Goal: Task Accomplishment & Management: Complete application form

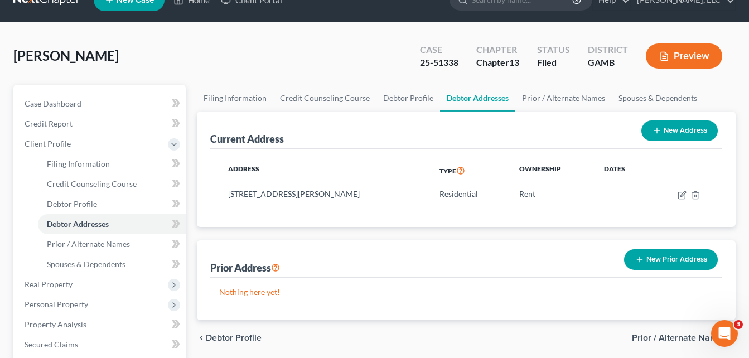
scroll to position [22, 0]
click at [196, 3] on link "Home" at bounding box center [191, 0] width 47 height 20
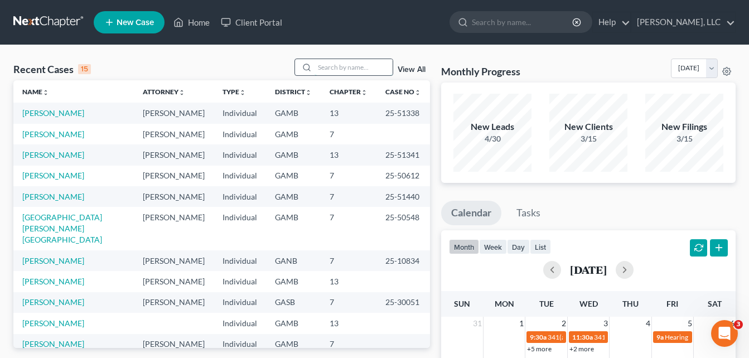
click at [337, 66] on input "search" at bounding box center [354, 67] width 78 height 16
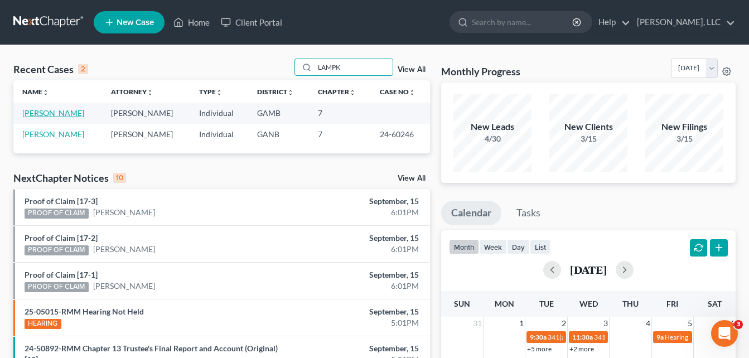
type input "LAMPK"
click at [61, 110] on link "[PERSON_NAME]" at bounding box center [53, 112] width 62 height 9
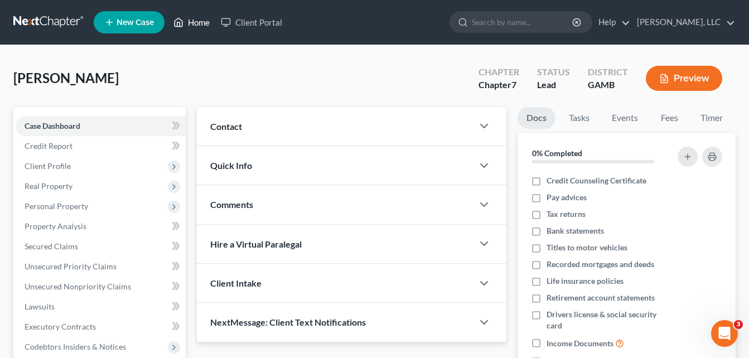
click at [195, 23] on link "Home" at bounding box center [191, 22] width 47 height 20
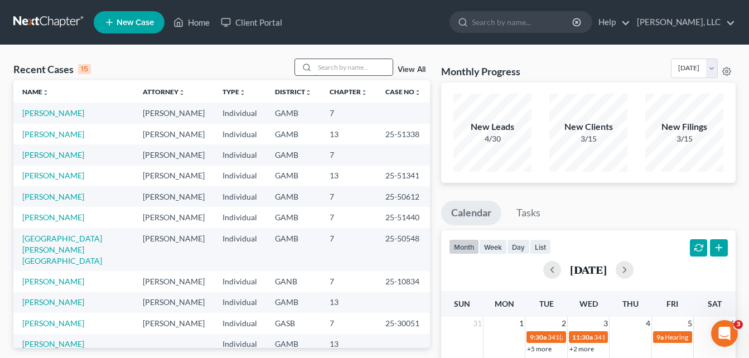
click at [340, 69] on input "search" at bounding box center [354, 67] width 78 height 16
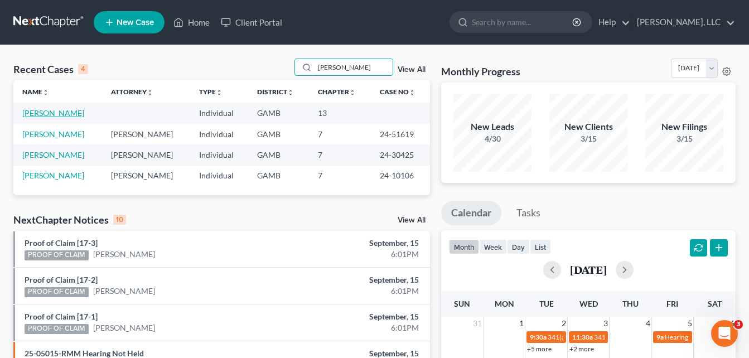
type input "[PERSON_NAME]"
click at [38, 113] on link "[PERSON_NAME]" at bounding box center [53, 112] width 62 height 9
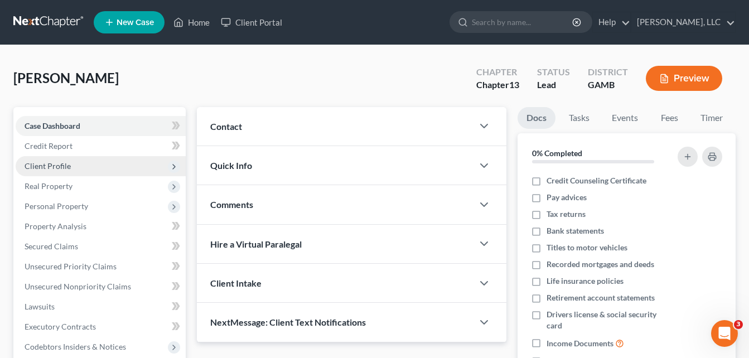
click at [54, 170] on span "Client Profile" at bounding box center [48, 165] width 46 height 9
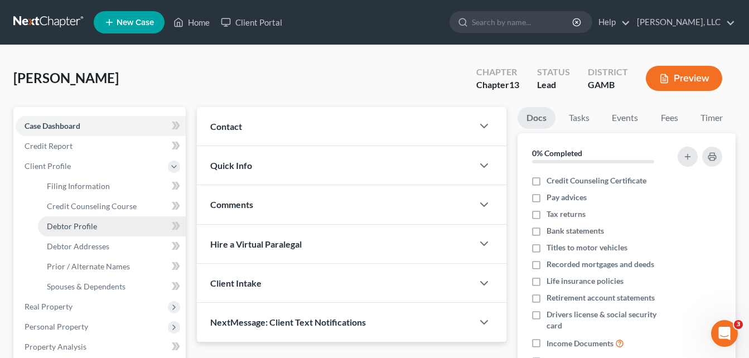
click at [80, 225] on span "Debtor Profile" at bounding box center [72, 225] width 50 height 9
select select "0"
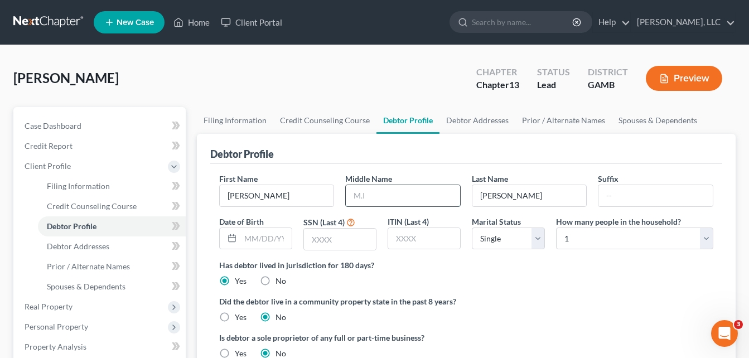
click at [367, 195] on input "text" at bounding box center [403, 195] width 114 height 21
click at [276, 244] on input "text" at bounding box center [265, 238] width 51 height 21
type input "[DATE]"
click at [341, 234] on input "text" at bounding box center [340, 239] width 72 height 21
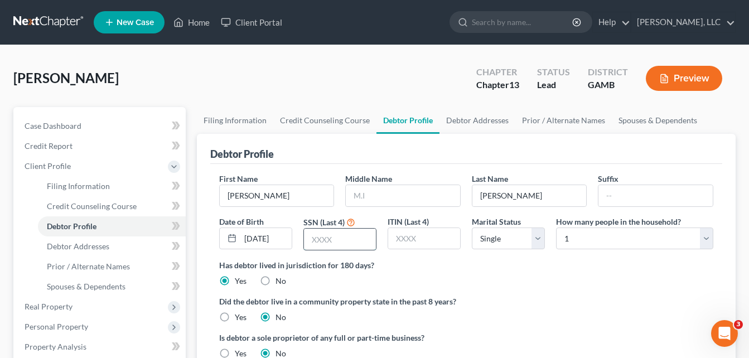
scroll to position [0, 0]
type input "9489"
click at [707, 240] on select "Select 1 2 3 4 5 6 7 8 9 10 11 12 13 14 15 16 17 18 19 20" at bounding box center [634, 239] width 157 height 22
select select "1"
click at [556, 228] on select "Select 1 2 3 4 5 6 7 8 9 10 11 12 13 14 15 16 17 18 19 20" at bounding box center [634, 239] width 157 height 22
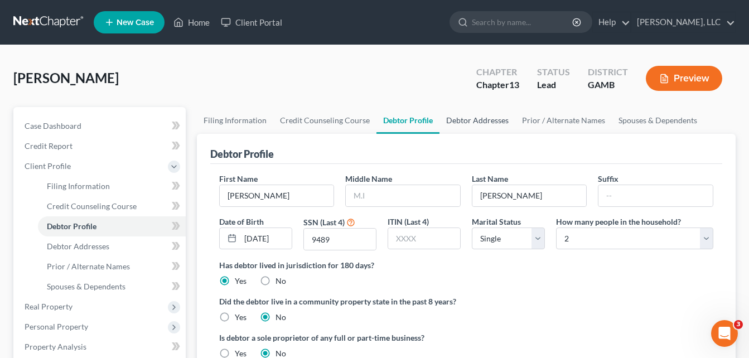
click at [460, 123] on link "Debtor Addresses" at bounding box center [478, 120] width 76 height 27
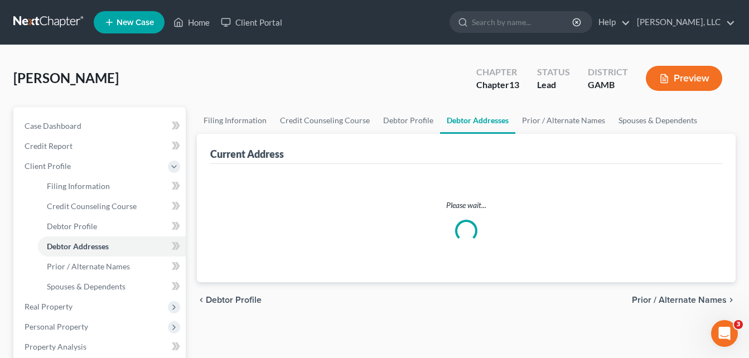
select select "0"
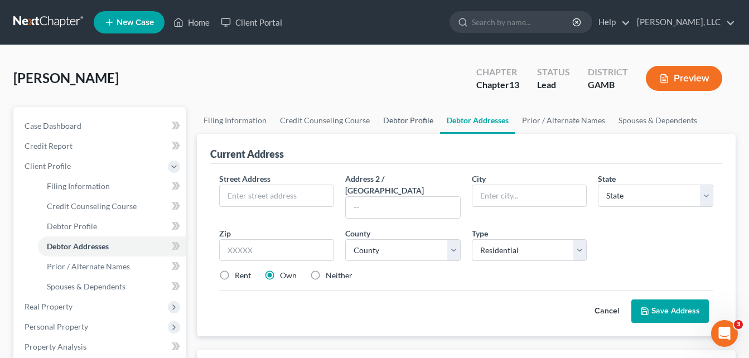
click at [407, 120] on link "Debtor Profile" at bounding box center [409, 120] width 64 height 27
select select "0"
select select "1"
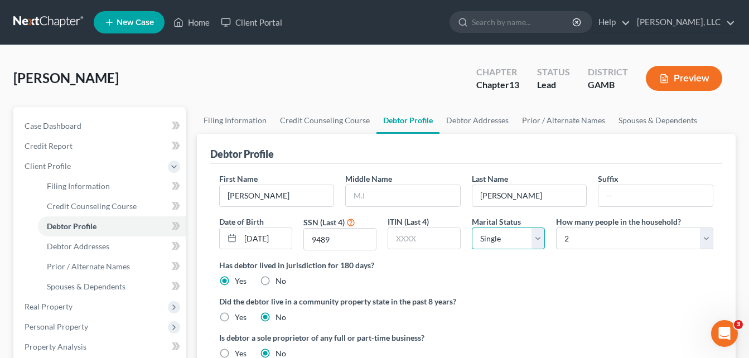
click at [536, 238] on select "Select Single Married Separated Divorced Widowed" at bounding box center [508, 239] width 73 height 22
select select "1"
click at [472, 228] on select "Select Single Married Separated Divorced Widowed" at bounding box center [508, 239] width 73 height 22
click at [471, 125] on link "Debtor Addresses" at bounding box center [478, 120] width 76 height 27
select select "0"
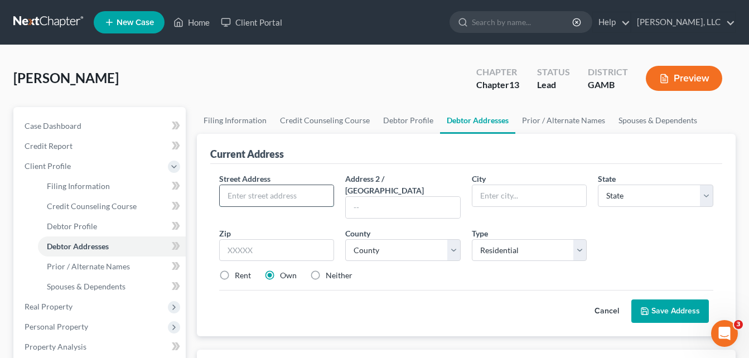
click at [309, 187] on input "text" at bounding box center [277, 195] width 114 height 21
type input "206 Lattice Bend"
type input "31005"
type input "Bonaire"
select select "10"
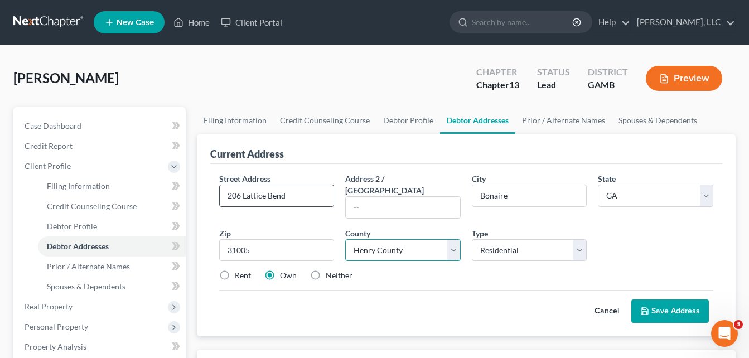
select select "75"
click at [681, 300] on button "Save Address" at bounding box center [670, 311] width 78 height 23
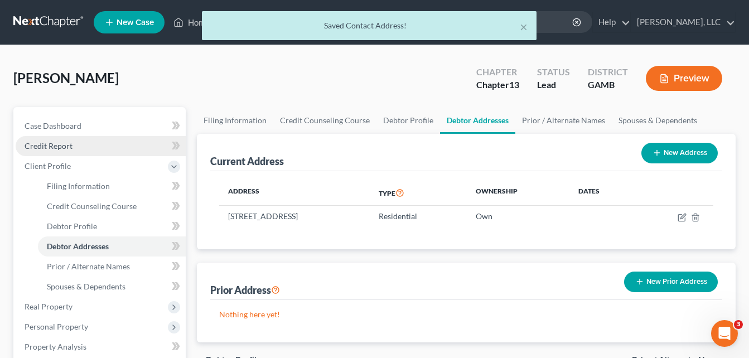
click at [50, 147] on span "Credit Report" at bounding box center [49, 145] width 48 height 9
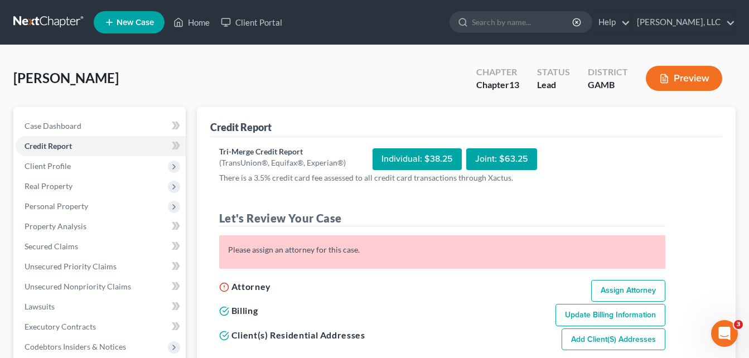
click at [631, 287] on link "Assign Attorney" at bounding box center [628, 291] width 74 height 22
select select "1"
select select "0"
select select "3"
select select "10"
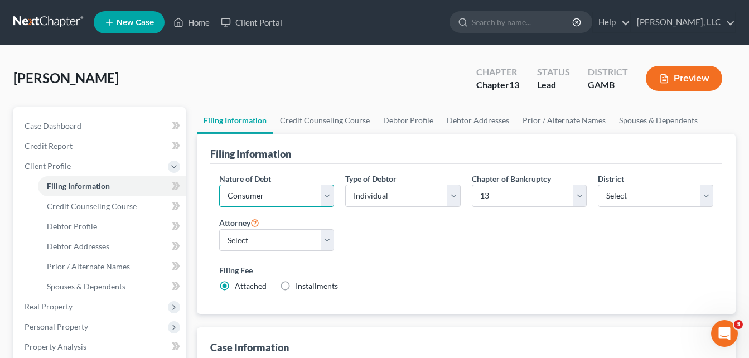
click at [303, 199] on select "Select Business Consumer Other" at bounding box center [276, 196] width 115 height 22
click at [394, 248] on div "Nature of Debt Select Business Consumer Other Nature of Business Select Clearin…" at bounding box center [466, 237] width 505 height 128
click at [304, 238] on select "Select [PERSON_NAME]" at bounding box center [276, 240] width 115 height 22
select select "0"
click at [219, 229] on select "Select [PERSON_NAME]" at bounding box center [276, 240] width 115 height 22
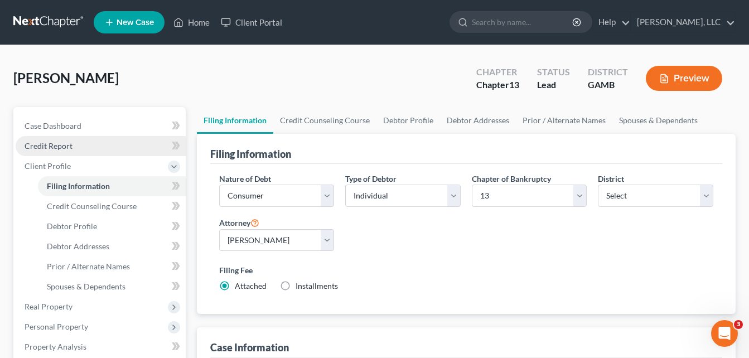
click at [57, 143] on span "Credit Report" at bounding box center [49, 145] width 48 height 9
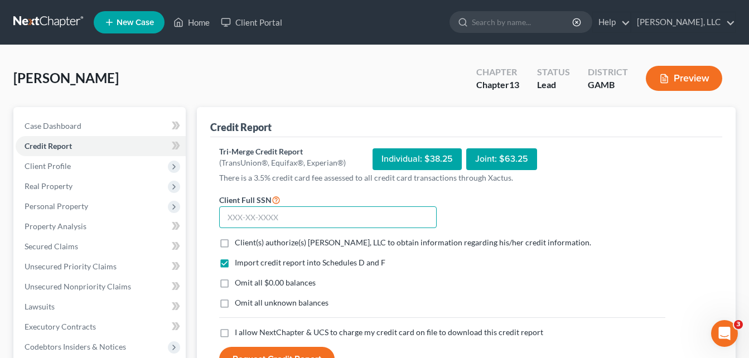
click at [294, 210] on input "text" at bounding box center [328, 217] width 218 height 22
type input "252-47-9489"
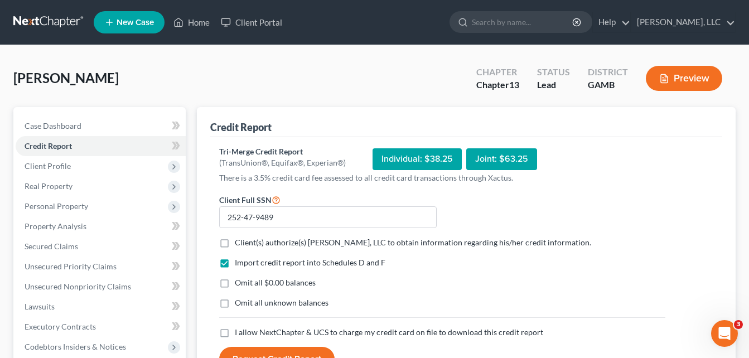
click at [235, 246] on label "Client(s) authorize(s) [PERSON_NAME], LLC to obtain information regarding his/h…" at bounding box center [413, 242] width 356 height 11
click at [239, 244] on input "Client(s) authorize(s) [PERSON_NAME], LLC to obtain information regarding his/h…" at bounding box center [242, 240] width 7 height 7
checkbox input "true"
click at [235, 284] on label "Omit all $0.00 balances" at bounding box center [275, 282] width 81 height 11
click at [239, 284] on input "Omit all $0.00 balances" at bounding box center [242, 280] width 7 height 7
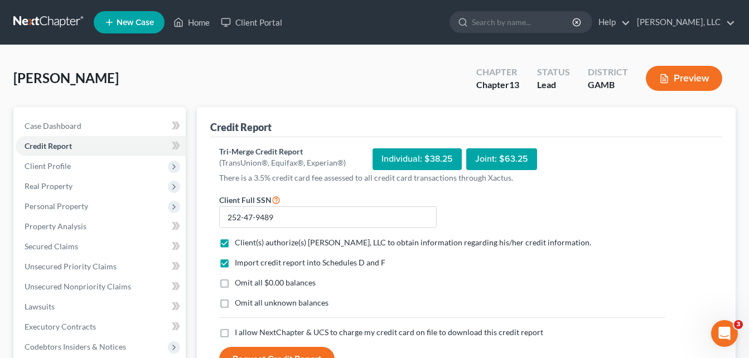
checkbox input "true"
click at [235, 305] on label "Omit all unknown balances" at bounding box center [282, 302] width 94 height 11
click at [239, 305] on input "Omit all unknown balances" at bounding box center [242, 300] width 7 height 7
checkbox input "true"
click at [235, 334] on label "I allow NextChapter & UCS to charge my credit card on file to download this cre…" at bounding box center [389, 332] width 308 height 11
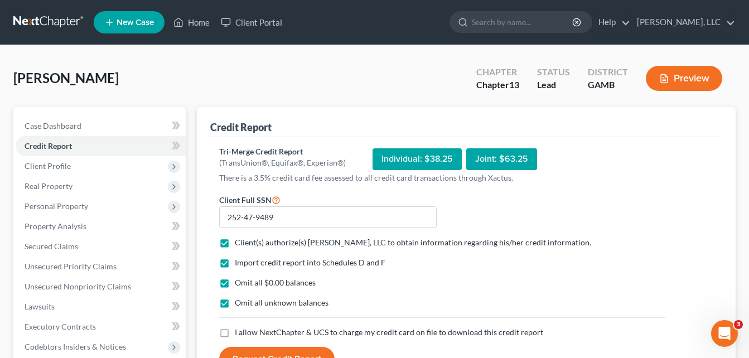
click at [239, 334] on input "I allow NextChapter & UCS to charge my credit card on file to download this cre…" at bounding box center [242, 330] width 7 height 7
checkbox input "true"
click at [246, 353] on button "Request Credit Report" at bounding box center [276, 359] width 115 height 25
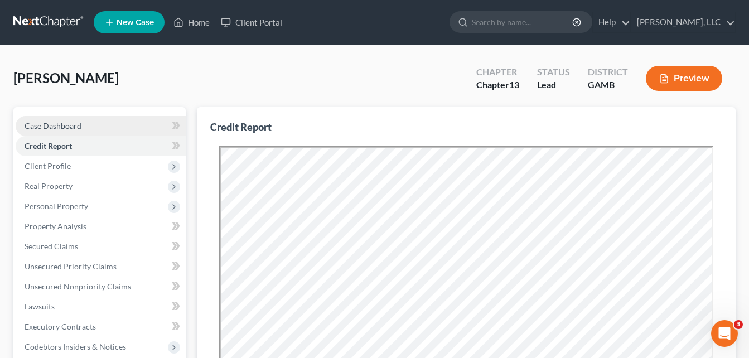
click at [75, 122] on span "Case Dashboard" at bounding box center [53, 125] width 57 height 9
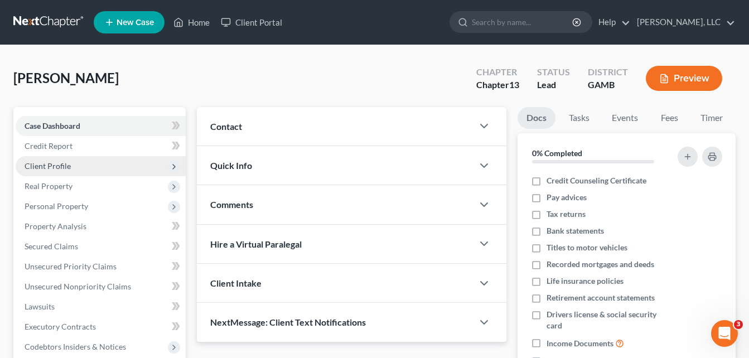
click at [54, 166] on span "Client Profile" at bounding box center [48, 165] width 46 height 9
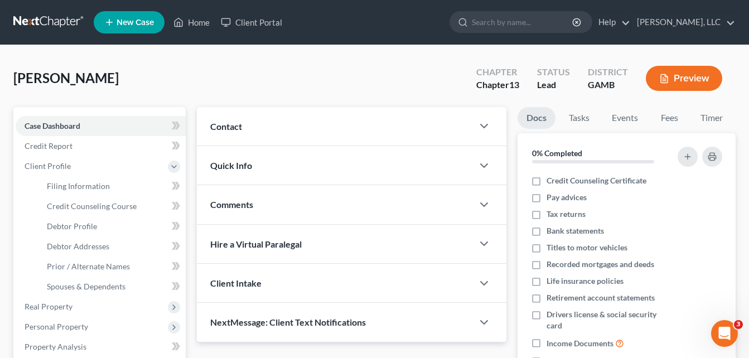
click at [231, 127] on span "Contact" at bounding box center [226, 126] width 32 height 11
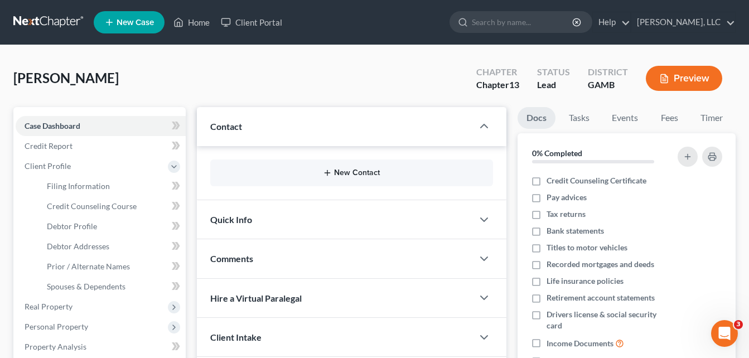
click at [345, 170] on button "New Contact" at bounding box center [351, 172] width 265 height 9
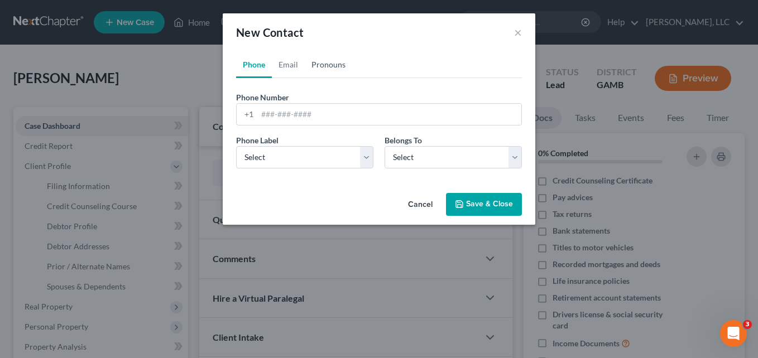
click at [327, 65] on link "Pronouns" at bounding box center [328, 64] width 47 height 27
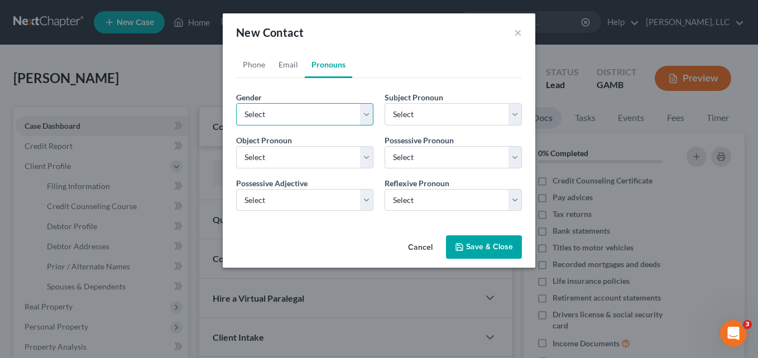
click at [306, 115] on select "Select [DEMOGRAPHIC_DATA] [DEMOGRAPHIC_DATA] [DEMOGRAPHIC_DATA] More Than One P…" at bounding box center [304, 114] width 137 height 22
select select "0"
click at [236, 103] on select "Select [DEMOGRAPHIC_DATA] [DEMOGRAPHIC_DATA] [DEMOGRAPHIC_DATA] More Than One P…" at bounding box center [304, 114] width 137 height 22
select select "0"
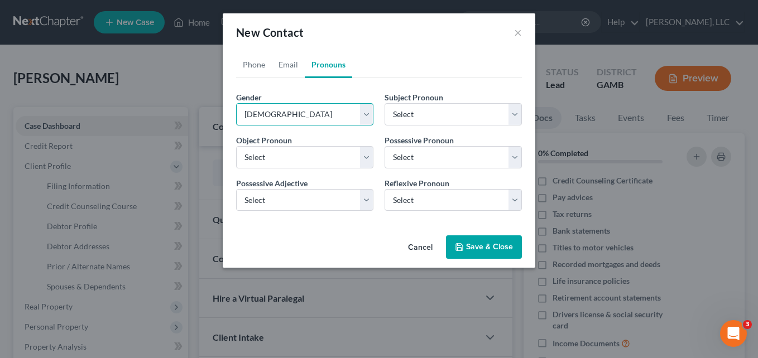
select select "0"
click at [286, 64] on link "Email" at bounding box center [288, 64] width 33 height 27
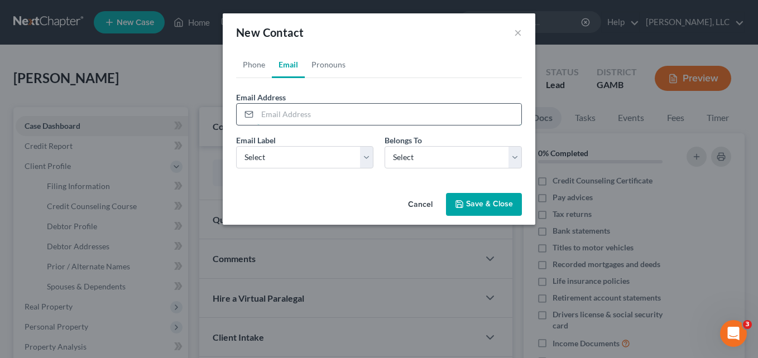
click at [287, 115] on input "email" at bounding box center [389, 114] width 264 height 21
type input "W"
type input "[EMAIL_ADDRESS][DOMAIN_NAME]"
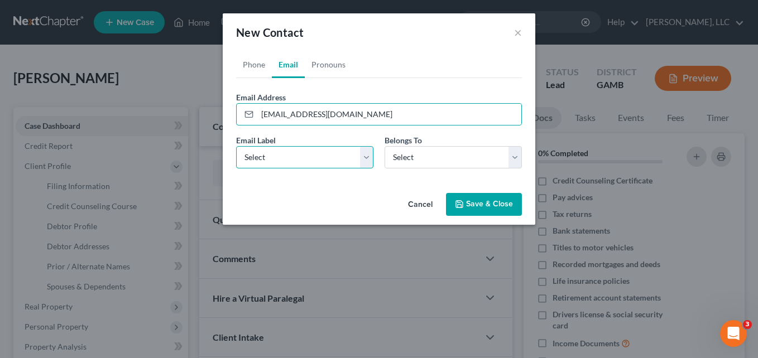
click at [285, 156] on select "Select Home Work Other" at bounding box center [304, 157] width 137 height 22
select select "0"
click at [236, 146] on select "Select Home Work Other" at bounding box center [304, 157] width 137 height 22
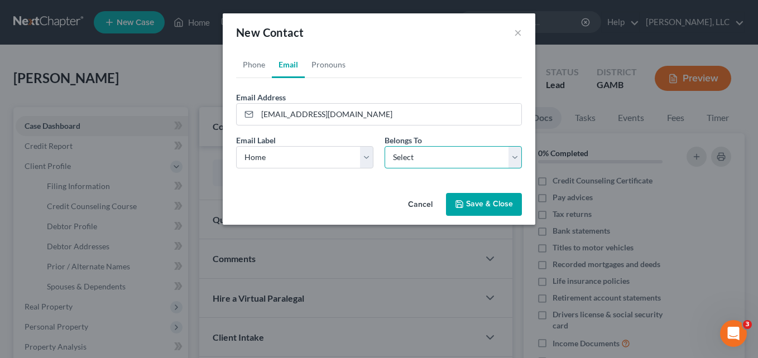
drag, startPoint x: 415, startPoint y: 158, endPoint x: 410, endPoint y: 169, distance: 12.2
click at [415, 158] on select "Select Client Other" at bounding box center [452, 157] width 137 height 22
select select "0"
click at [384, 146] on select "Select Client Other" at bounding box center [452, 157] width 137 height 22
select select "0"
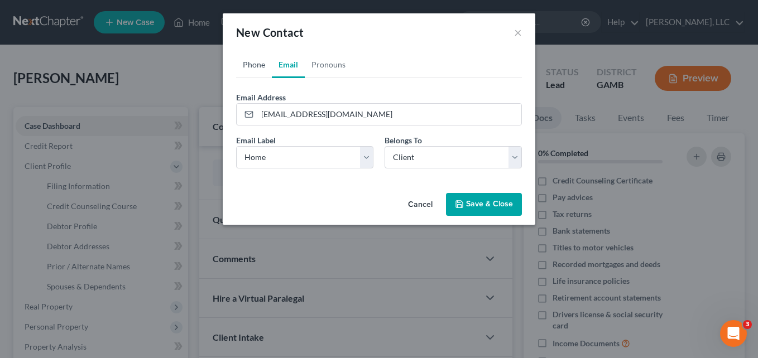
drag, startPoint x: 258, startPoint y: 67, endPoint x: 255, endPoint y: 81, distance: 14.2
click at [258, 67] on link "Phone" at bounding box center [254, 64] width 36 height 27
click at [254, 115] on div "+1" at bounding box center [247, 114] width 21 height 21
click at [262, 118] on input "tel" at bounding box center [389, 114] width 264 height 21
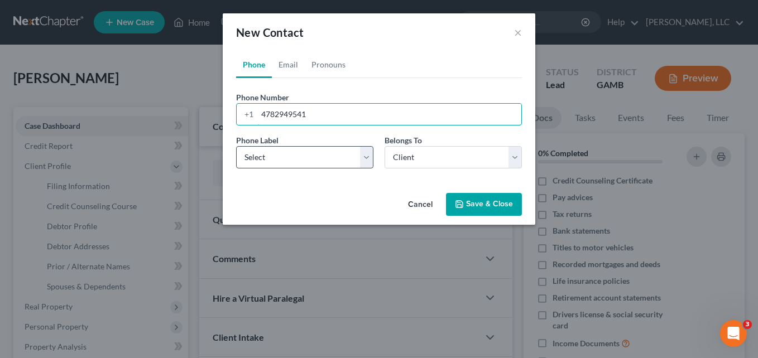
type input "4782949541"
click at [310, 164] on select "Select Mobile Home Work Other" at bounding box center [304, 157] width 137 height 22
select select "0"
click at [236, 146] on select "Select Mobile Home Work Other" at bounding box center [304, 157] width 137 height 22
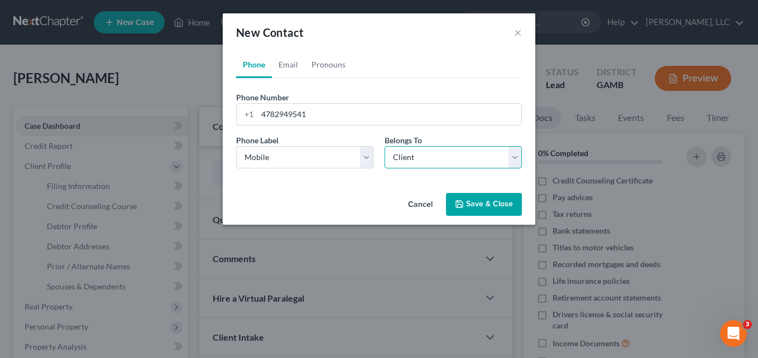
click at [417, 161] on select "Select Client Other" at bounding box center [452, 157] width 137 height 22
click at [384, 146] on select "Select Client Other" at bounding box center [452, 157] width 137 height 22
click at [477, 204] on button "Save & Close" at bounding box center [484, 204] width 76 height 23
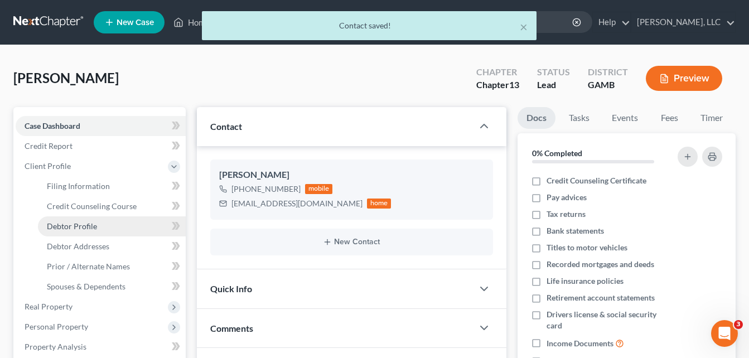
click at [73, 226] on span "Debtor Profile" at bounding box center [72, 225] width 50 height 9
select select "1"
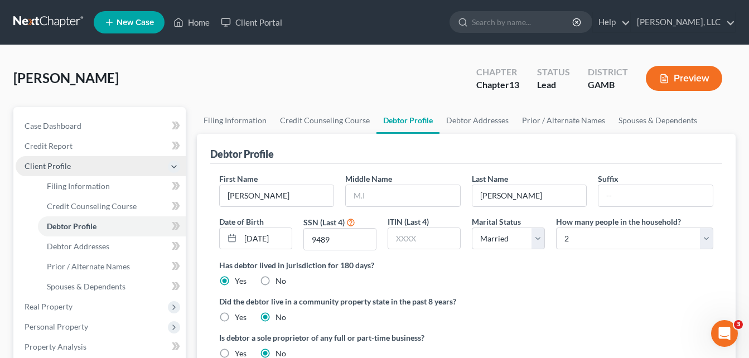
click at [37, 166] on span "Client Profile" at bounding box center [48, 165] width 46 height 9
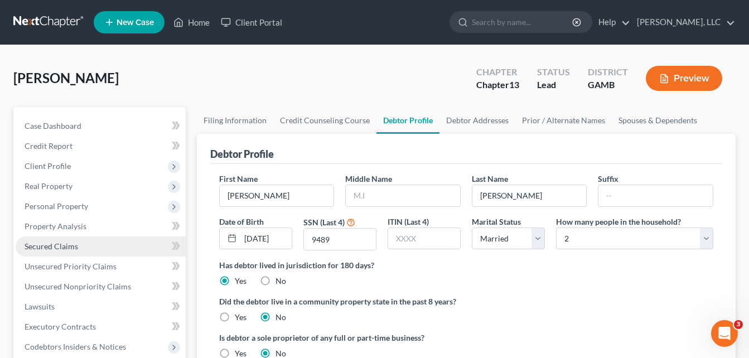
click at [52, 247] on span "Secured Claims" at bounding box center [52, 246] width 54 height 9
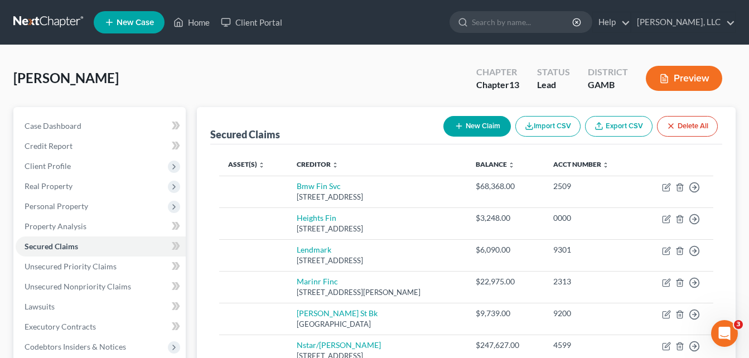
click at [193, 190] on div "Secured Claims New Claim Import CSV Export CSV Delete All Asset(s) expand_more …" at bounding box center [466, 349] width 550 height 484
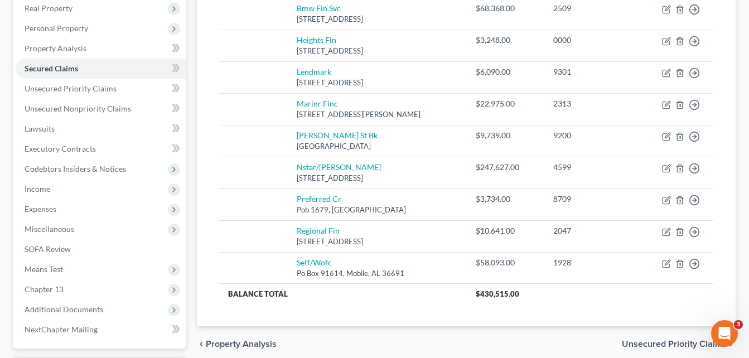
scroll to position [179, 0]
click at [66, 88] on span "Unsecured Priority Claims" at bounding box center [71, 87] width 92 height 9
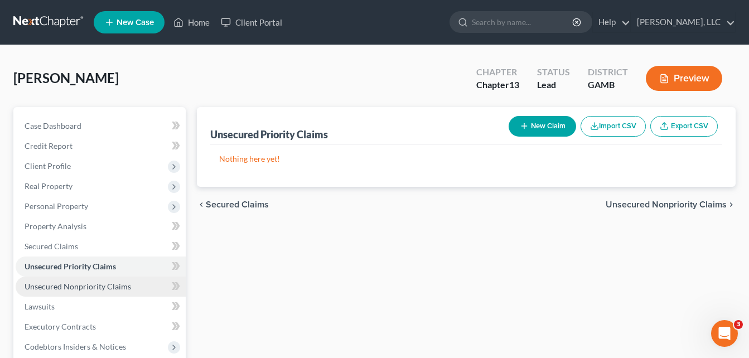
click at [73, 288] on span "Unsecured Nonpriority Claims" at bounding box center [78, 286] width 107 height 9
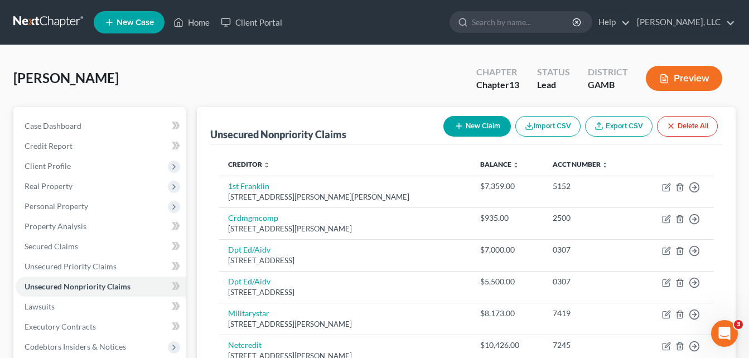
click at [194, 220] on div "Unsecured Nonpriority Claims New Claim Import CSV Export CSV Delete All Credito…" at bounding box center [466, 349] width 550 height 484
click at [672, 80] on button "Preview" at bounding box center [684, 78] width 76 height 25
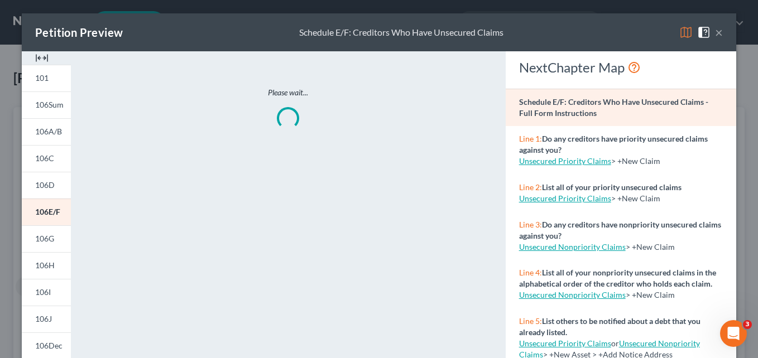
click at [672, 80] on div "NextChapter Map" at bounding box center [620, 69] width 230 height 37
click at [38, 57] on img at bounding box center [41, 57] width 13 height 13
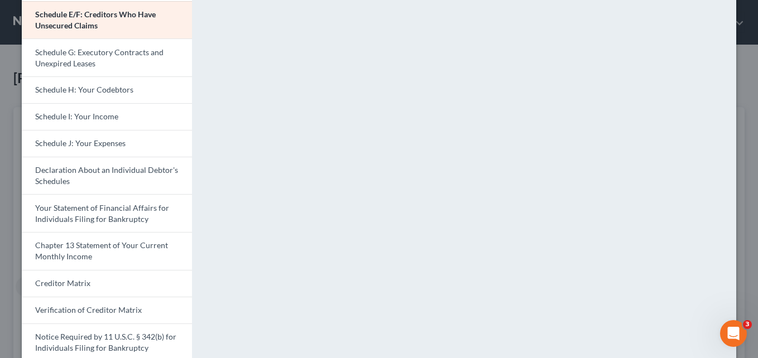
scroll to position [308, 0]
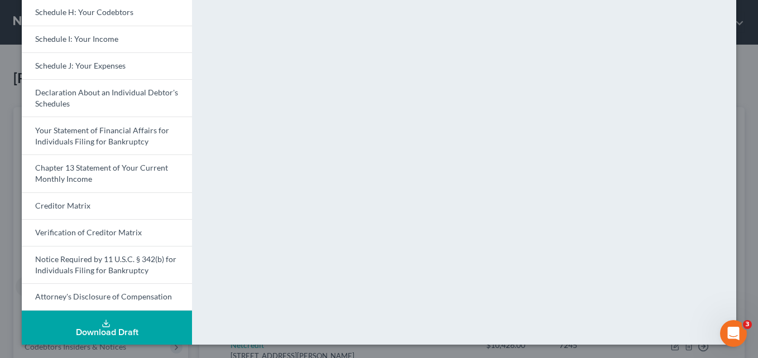
click at [101, 328] on div "Download Draft" at bounding box center [107, 332] width 152 height 9
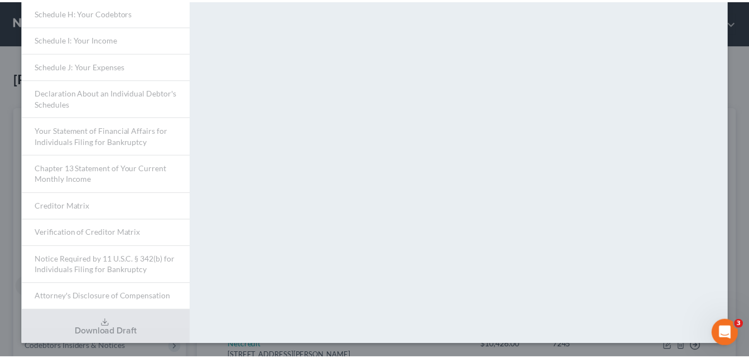
scroll to position [0, 0]
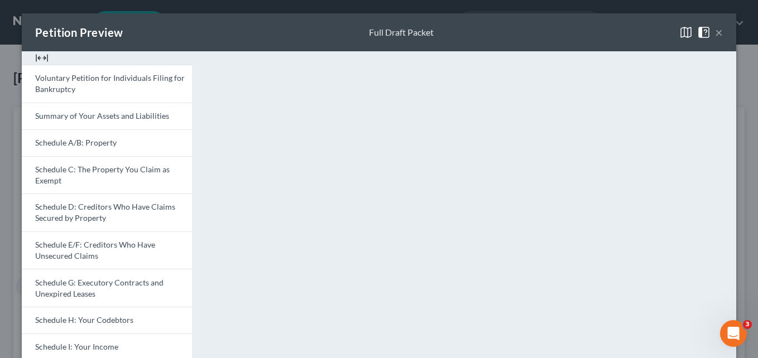
click at [715, 31] on button "×" at bounding box center [719, 32] width 8 height 13
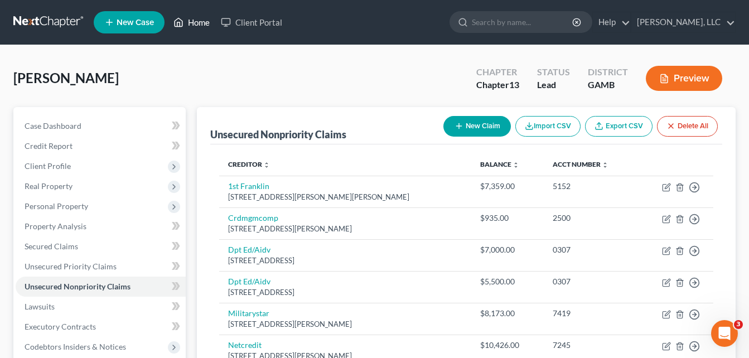
click at [196, 23] on link "Home" at bounding box center [191, 22] width 47 height 20
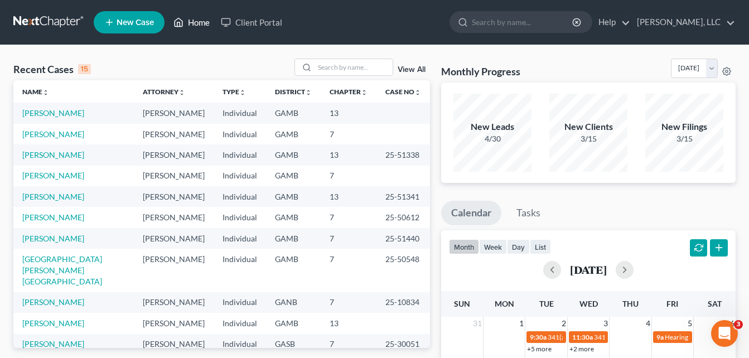
click at [196, 23] on link "Home" at bounding box center [191, 22] width 47 height 20
